Goal: Find specific page/section: Locate a particular part of the current website

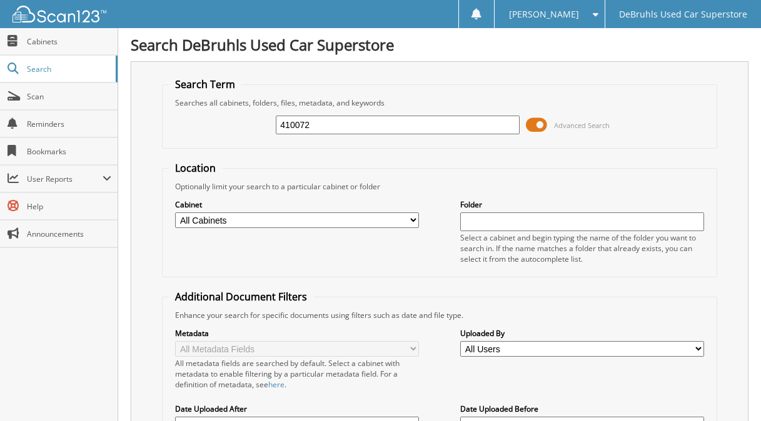
type input "410072"
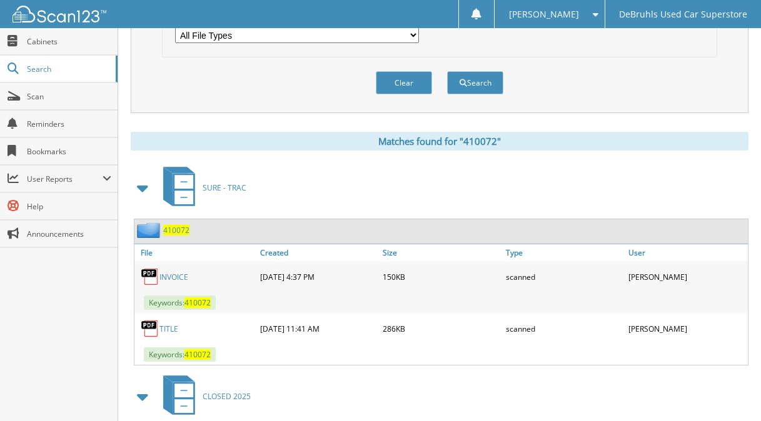
scroll to position [500, 0]
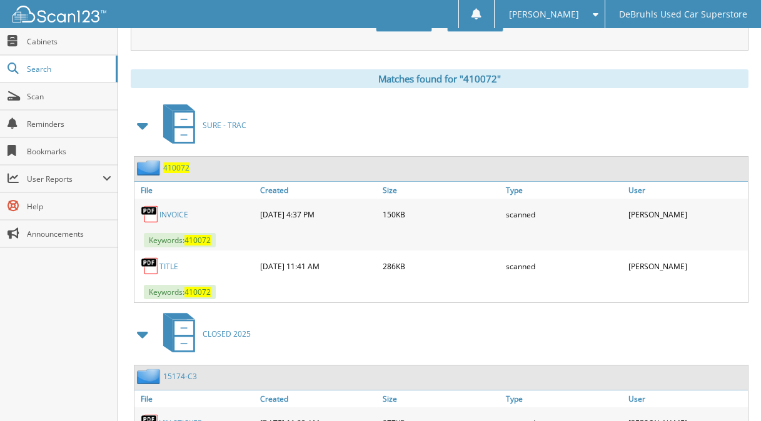
click at [177, 216] on link "INVOICE" at bounding box center [173, 214] width 29 height 11
click at [173, 167] on span "410072" at bounding box center [176, 168] width 26 height 11
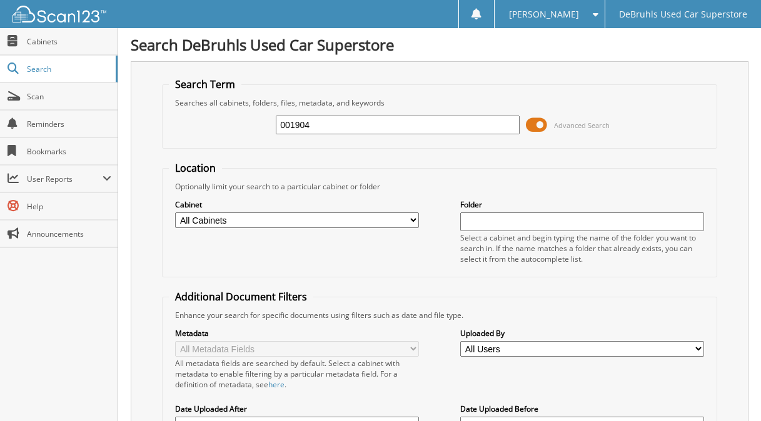
type input "001904"
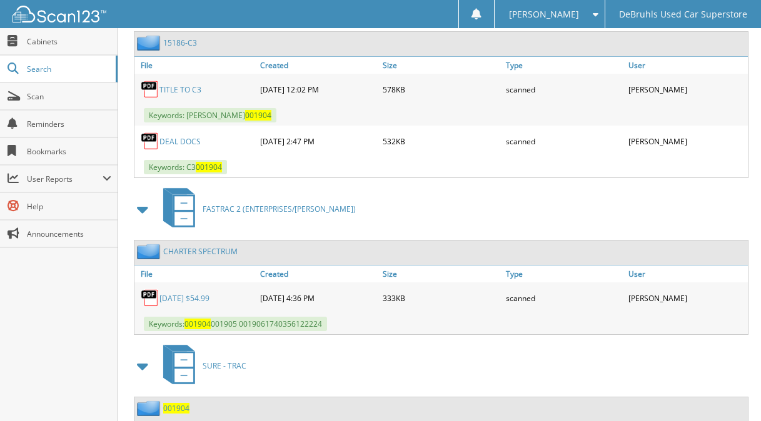
scroll to position [665, 0]
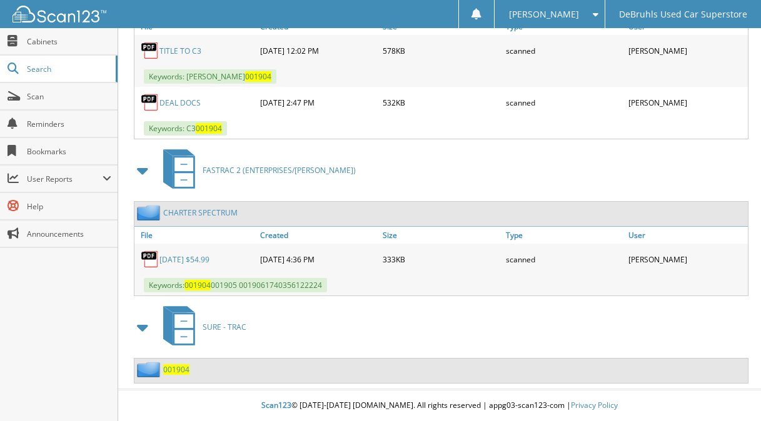
click at [181, 369] on span "001904" at bounding box center [176, 370] width 26 height 11
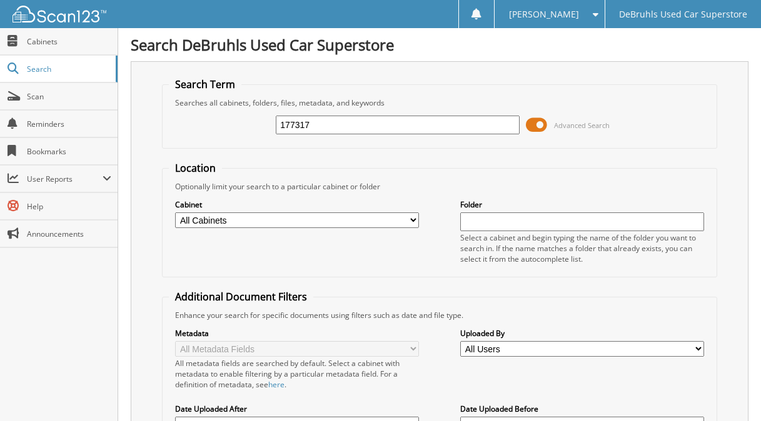
type input "177317"
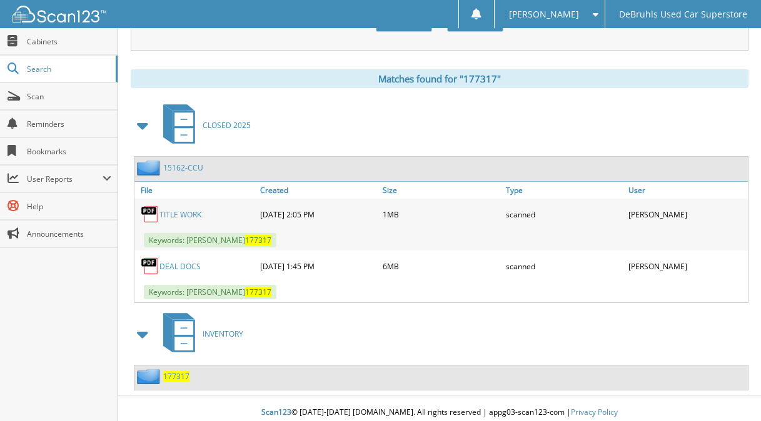
scroll to position [508, 0]
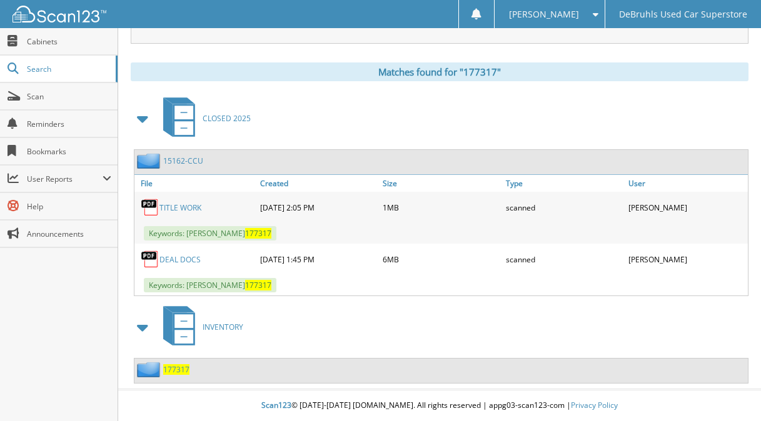
click at [174, 369] on span "177317" at bounding box center [176, 370] width 26 height 11
